Goal: Check status: Check status

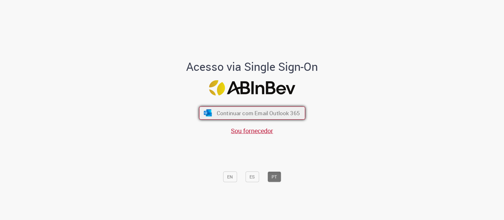
click at [233, 112] on span "Continuar com Email Outlook 365" at bounding box center [257, 113] width 83 height 7
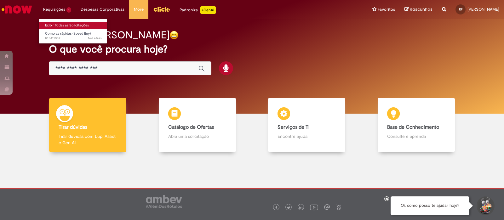
click at [55, 24] on link "Exibir Todas as Solicitações" at bounding box center [73, 25] width 69 height 7
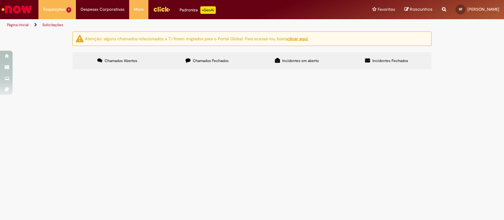
click at [211, 64] on label "Chamados Fechados" at bounding box center [207, 60] width 90 height 17
click at [0, 0] on span "50 licenças para curso de Inglês para 50 colaboradores do DTC Zé Delivery - Lic…" at bounding box center [0, 0] width 0 height 0
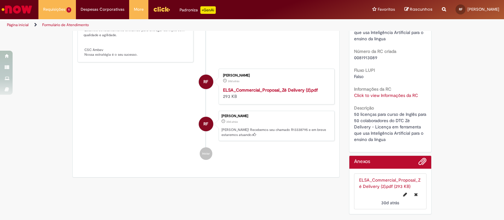
scroll to position [165, 0]
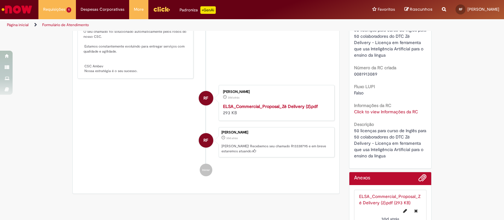
click at [390, 111] on link "Click to view Informações da RC" at bounding box center [386, 112] width 64 height 6
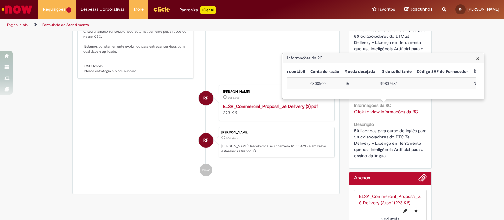
scroll to position [0, 224]
